Goal: Check status: Check status

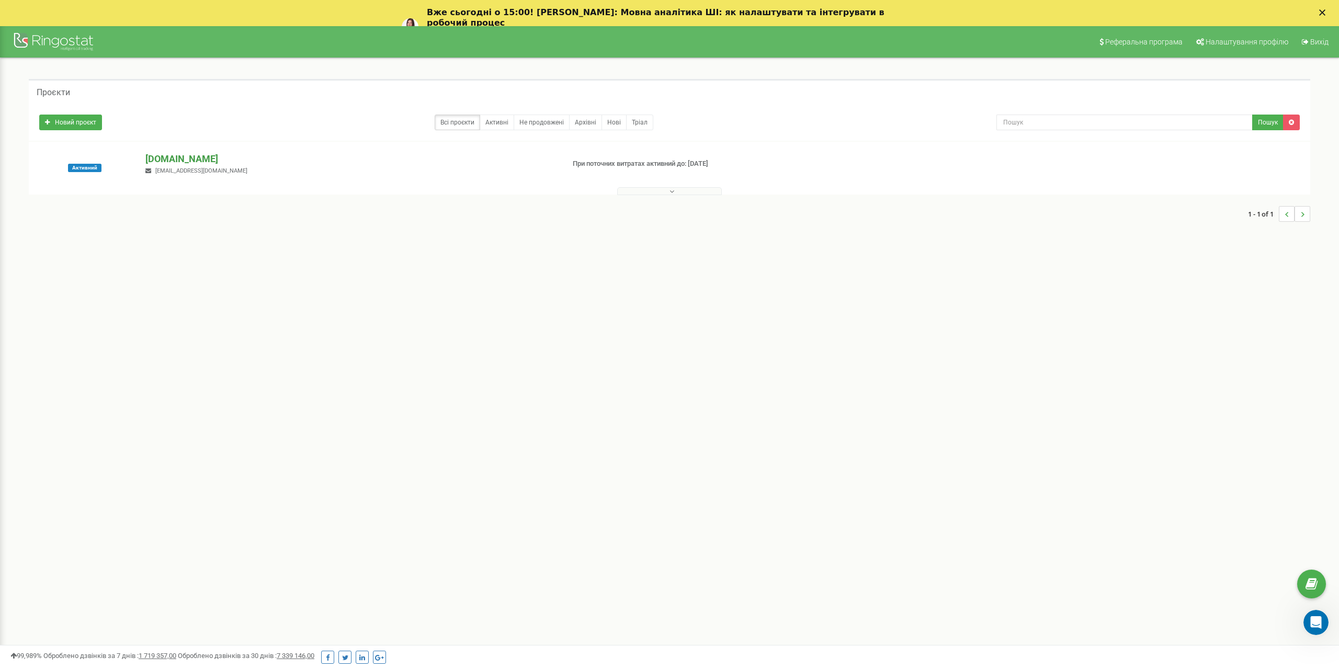
click at [174, 162] on p "[DOMAIN_NAME]" at bounding box center [350, 159] width 410 height 14
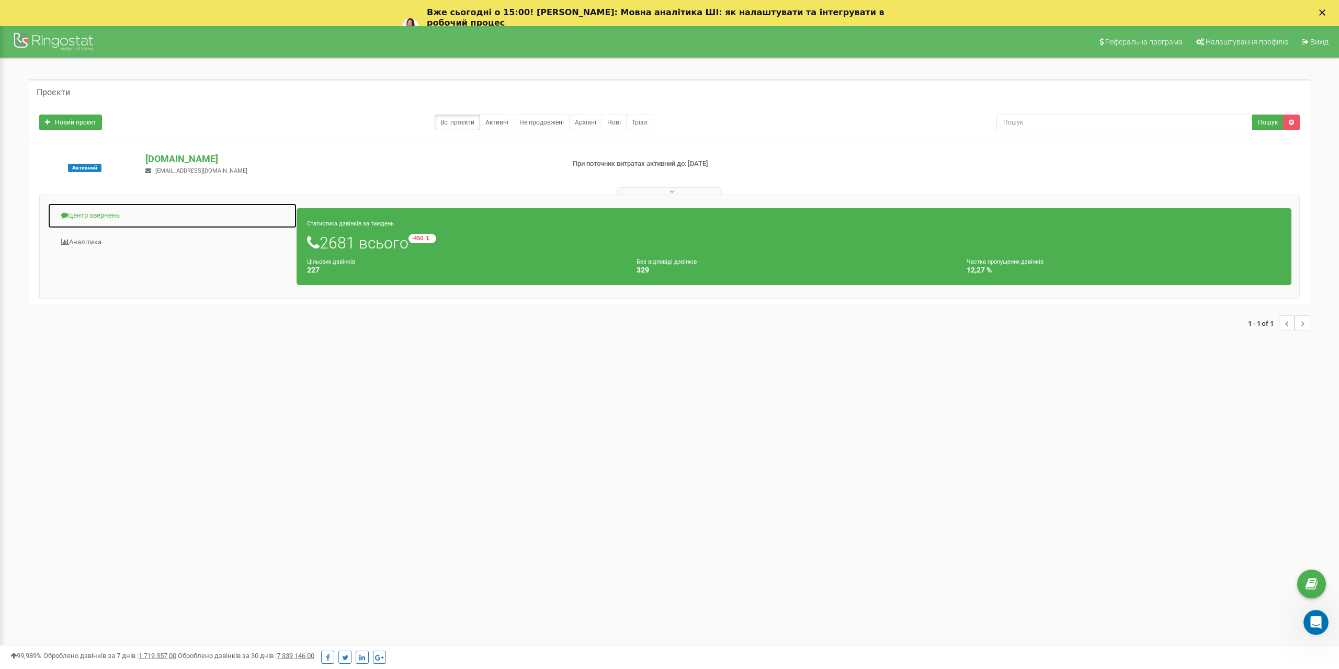
click at [105, 213] on link "Центр звернень" at bounding box center [172, 216] width 249 height 26
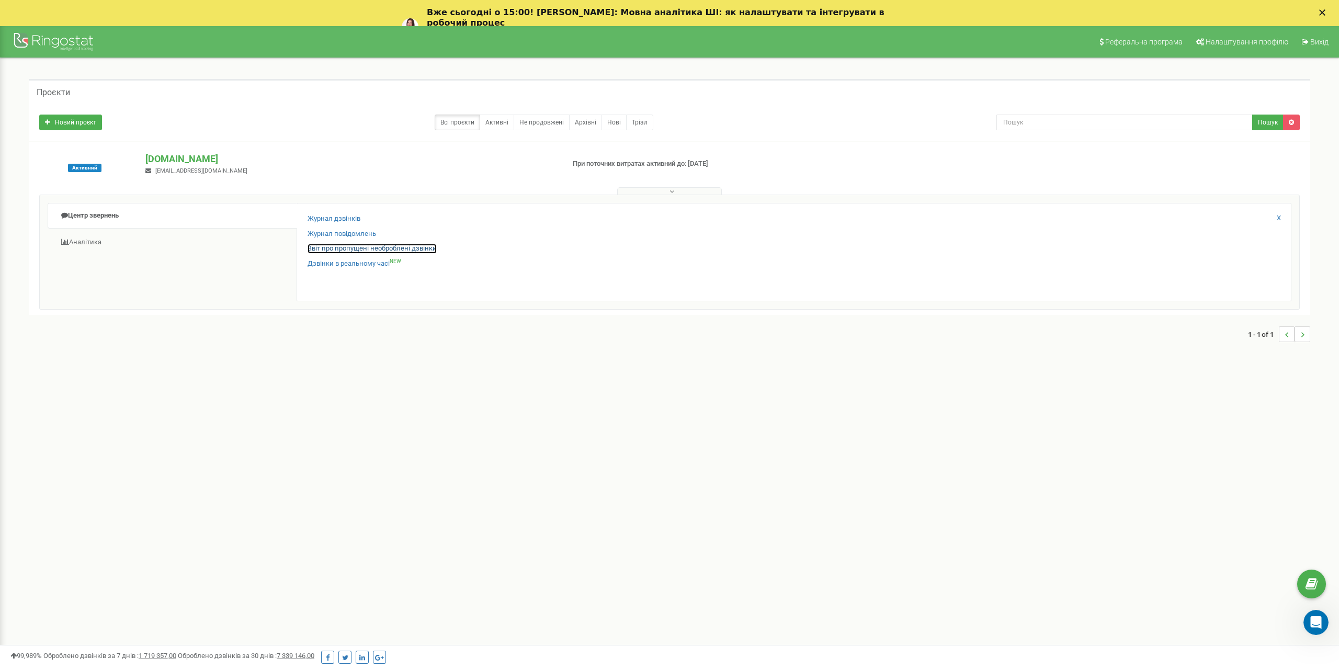
click at [333, 248] on link "Звіт про пропущені необроблені дзвінки" at bounding box center [372, 249] width 129 height 10
click at [332, 247] on link "Звіт про пропущені необроблені дзвінки" at bounding box center [372, 249] width 129 height 10
click at [333, 249] on link "Звіт про пропущені необроблені дзвінки" at bounding box center [372, 249] width 129 height 10
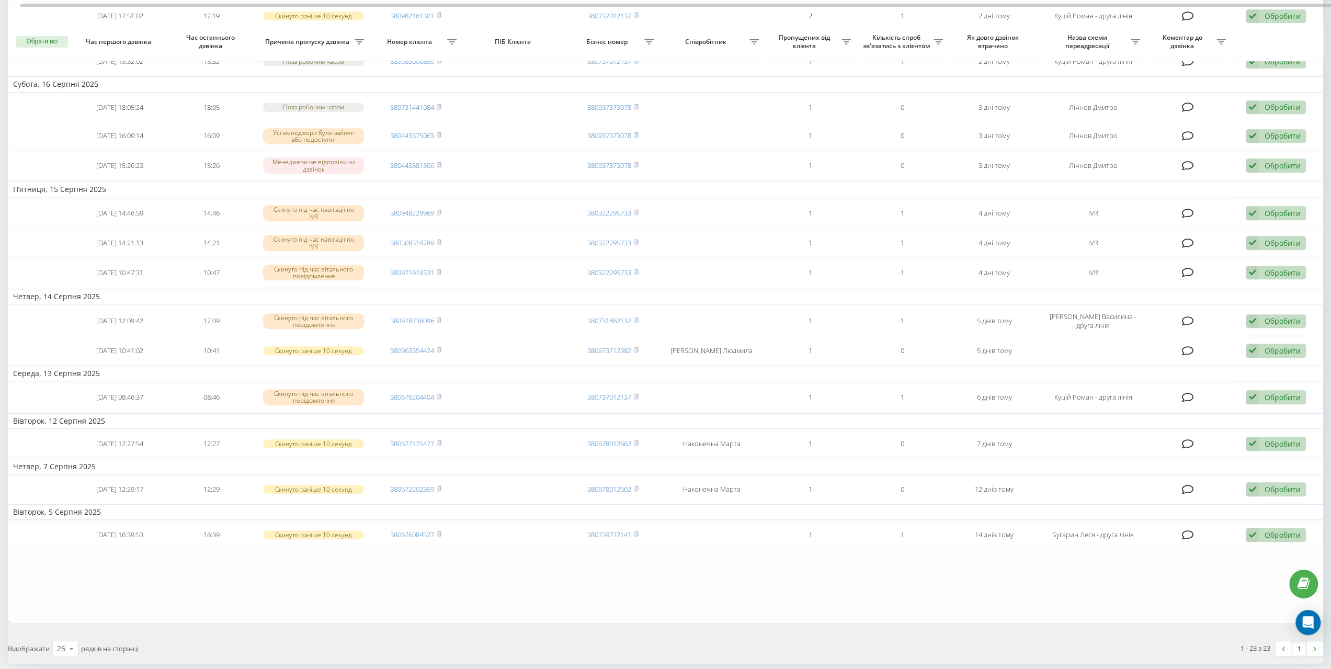
scroll to position [451, 0]
